Goal: Download file/media

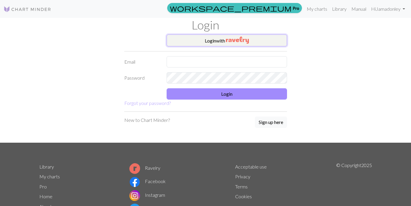
click at [226, 42] on img "button" at bounding box center [237, 40] width 23 height 7
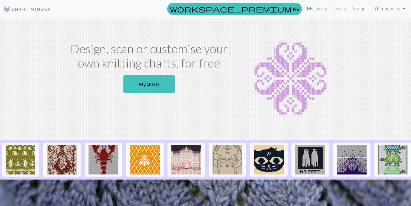
click at [315, 9] on link "My charts" at bounding box center [316, 9] width 25 height 12
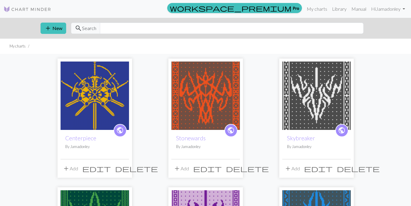
click at [109, 83] on img at bounding box center [94, 96] width 68 height 68
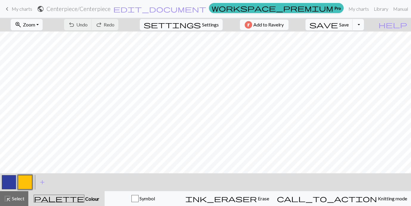
click at [364, 22] on button "Toggle Dropdown" at bounding box center [357, 24] width 11 height 11
click at [354, 47] on button "save_alt Download" at bounding box center [314, 48] width 98 height 10
